Goal: Transaction & Acquisition: Book appointment/travel/reservation

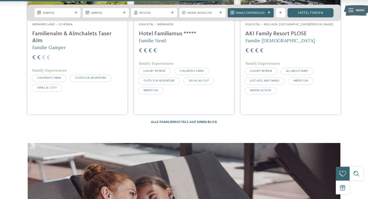
scroll to position [1273, 0]
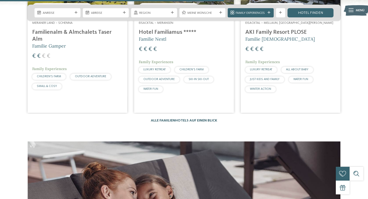
click at [196, 119] on link "Alle Familienhotels auf einen Blick" at bounding box center [184, 121] width 66 height 4
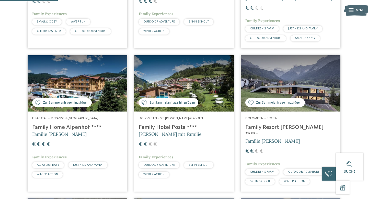
scroll to position [240, 0]
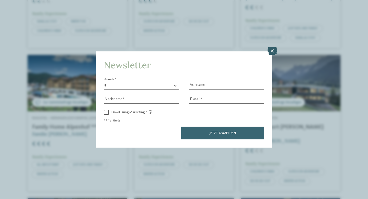
click at [272, 50] on icon at bounding box center [272, 51] width 10 height 8
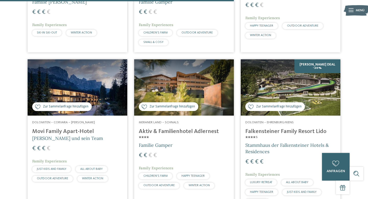
scroll to position [970, 0]
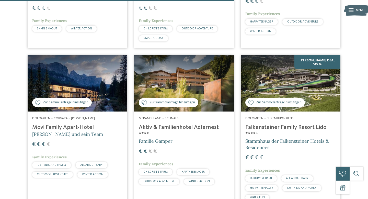
click at [84, 116] on span "Dolomiten – Corvara – Alta Badia" at bounding box center [63, 117] width 63 height 3
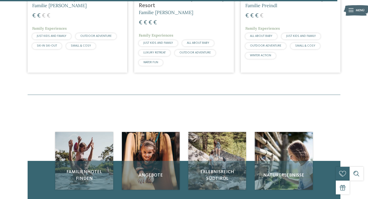
scroll to position [1408, 0]
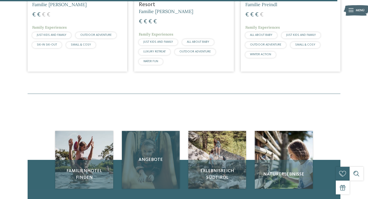
click at [167, 131] on div "Angebote" at bounding box center [151, 160] width 58 height 58
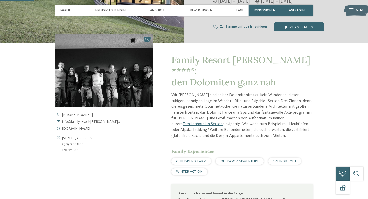
scroll to position [137, 0]
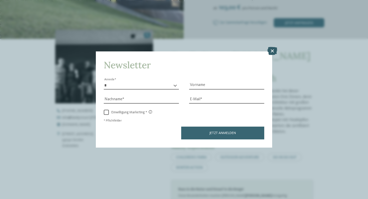
click at [272, 50] on icon at bounding box center [272, 51] width 10 height 8
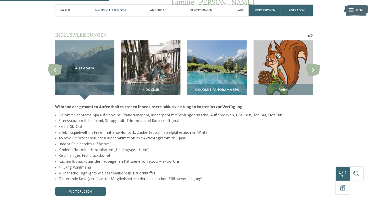
scroll to position [425, 0]
click at [316, 64] on icon at bounding box center [313, 69] width 14 height 11
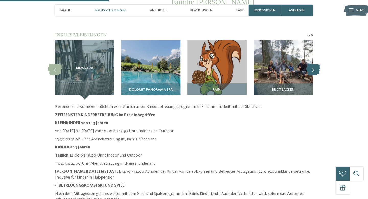
click at [316, 64] on icon at bounding box center [313, 69] width 14 height 11
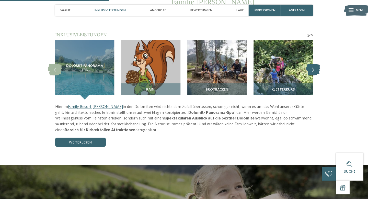
click at [316, 64] on icon at bounding box center [313, 69] width 14 height 11
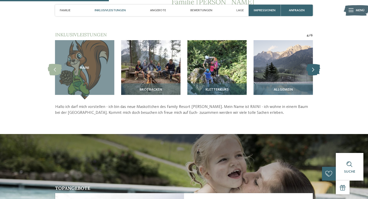
click at [316, 64] on icon at bounding box center [313, 69] width 14 height 11
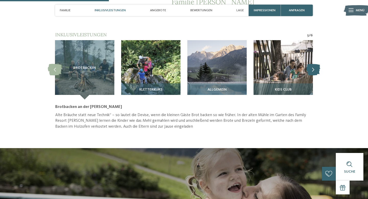
click at [316, 64] on icon at bounding box center [313, 69] width 14 height 11
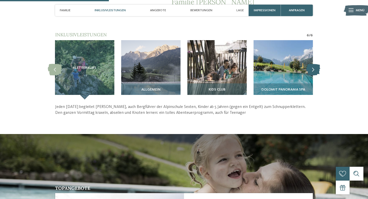
click at [316, 64] on icon at bounding box center [313, 69] width 14 height 11
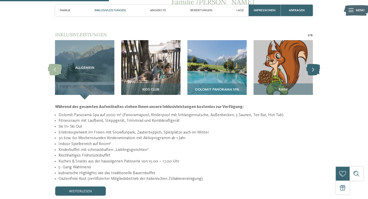
click at [316, 64] on icon at bounding box center [313, 69] width 14 height 11
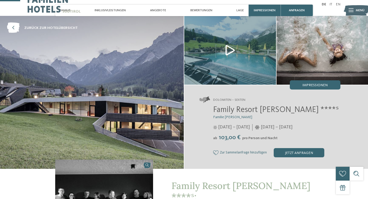
scroll to position [0, 0]
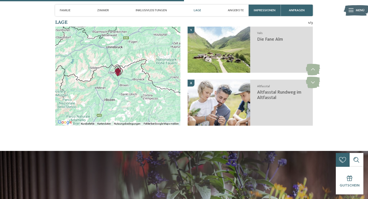
scroll to position [746, 0]
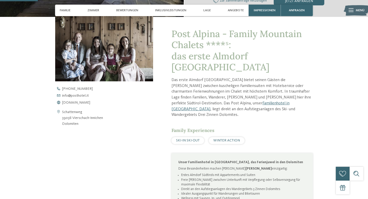
scroll to position [171, 0]
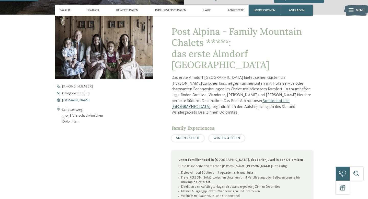
click at [83, 101] on span "www.postalpina.it" at bounding box center [76, 100] width 28 height 4
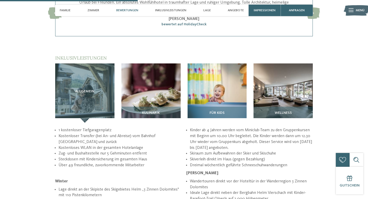
scroll to position [697, 0]
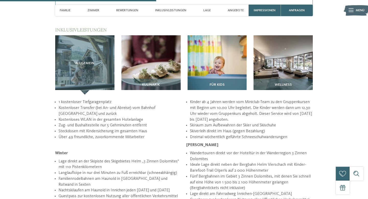
click at [214, 48] on img at bounding box center [216, 64] width 59 height 59
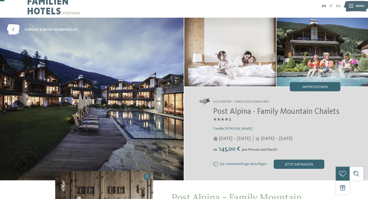
scroll to position [0, 0]
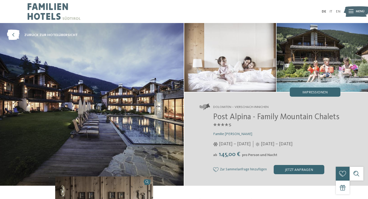
click at [245, 115] on span "Post Alpina - Family Mountain Chalets ****ˢ" at bounding box center [276, 122] width 126 height 18
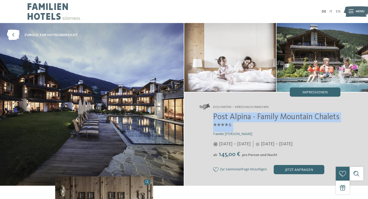
click at [245, 115] on span "Post Alpina - Family Mountain Chalets ****ˢ" at bounding box center [276, 122] width 126 height 18
drag, startPoint x: 213, startPoint y: 117, endPoint x: 368, endPoint y: 114, distance: 154.6
click at [368, 114] on div "Dolomiten – Vierschach-Innichen Post Alpina - Family Mountain Chalets ****ˢ Fam…" at bounding box center [276, 138] width 184 height 93
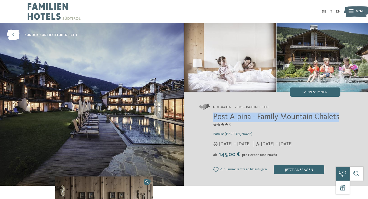
copy span "Post Alpina - Family Mountain Chalets"
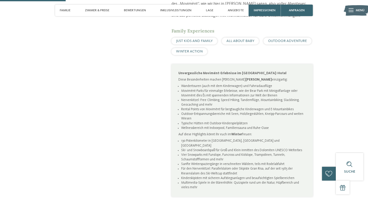
scroll to position [294, 0]
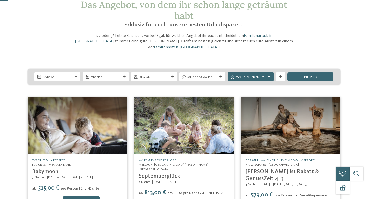
scroll to position [35, 0]
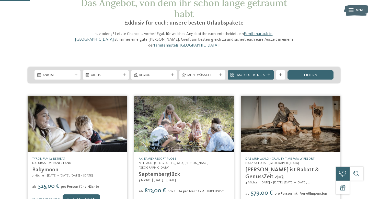
click at [44, 73] on span "Anreise" at bounding box center [58, 75] width 30 height 5
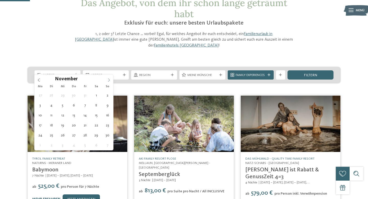
click at [113, 79] on span at bounding box center [108, 78] width 9 height 9
click at [109, 79] on icon at bounding box center [109, 79] width 2 height 3
type div "08.12.2025"
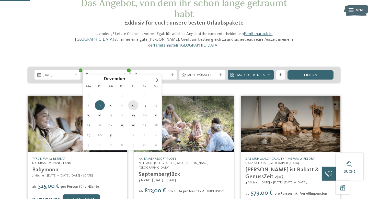
type div "12.12.2025"
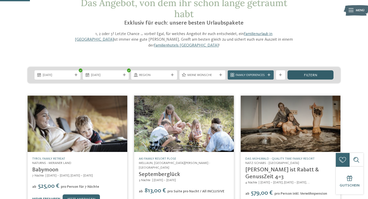
click at [306, 73] on span "filtern" at bounding box center [310, 75] width 13 height 4
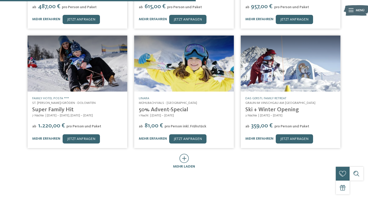
scroll to position [243, 0]
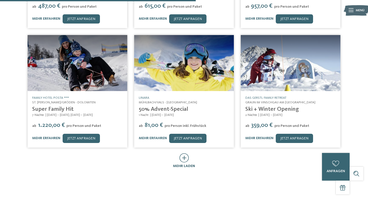
click at [185, 155] on icon at bounding box center [183, 157] width 9 height 9
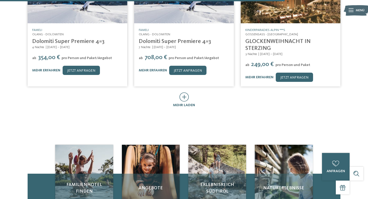
scroll to position [573, 0]
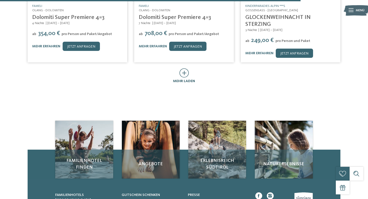
click at [186, 68] on icon at bounding box center [183, 72] width 9 height 9
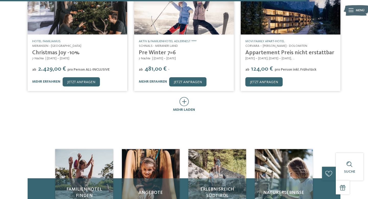
scroll to position [789, 0]
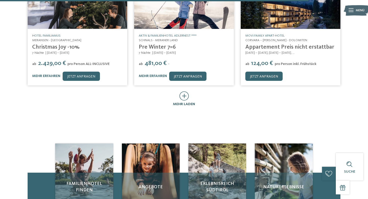
click at [188, 92] on icon at bounding box center [183, 95] width 9 height 9
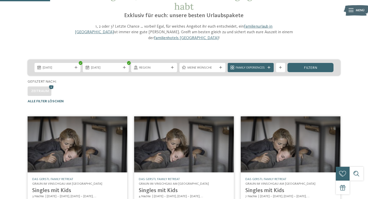
scroll to position [0, 0]
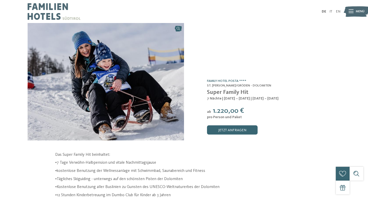
click at [231, 80] on link "Family Hotel Posta ****" at bounding box center [226, 80] width 39 height 3
